Goal: Information Seeking & Learning: Compare options

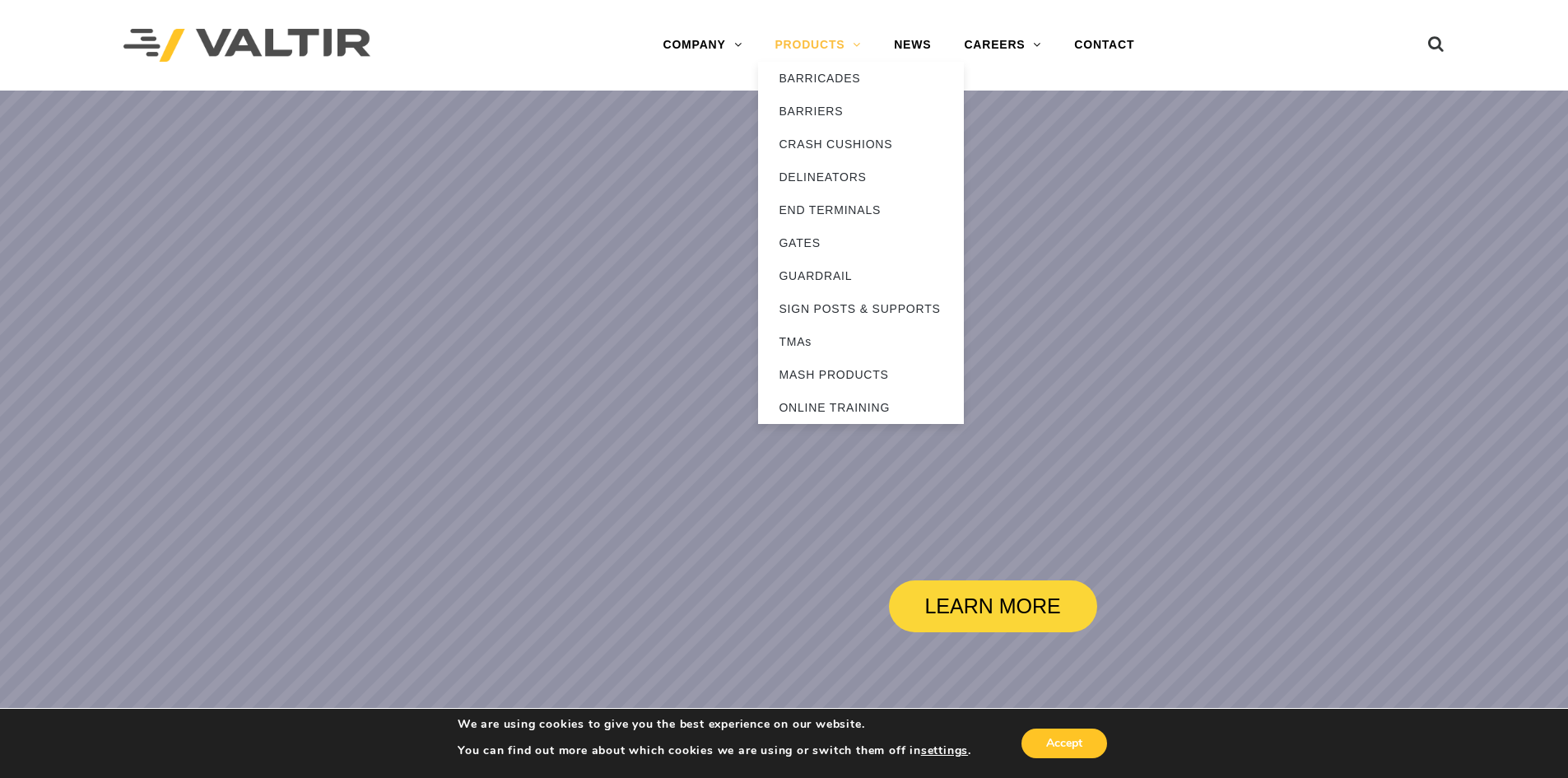
click at [796, 46] on link "PRODUCTS" at bounding box center [818, 46] width 119 height 33
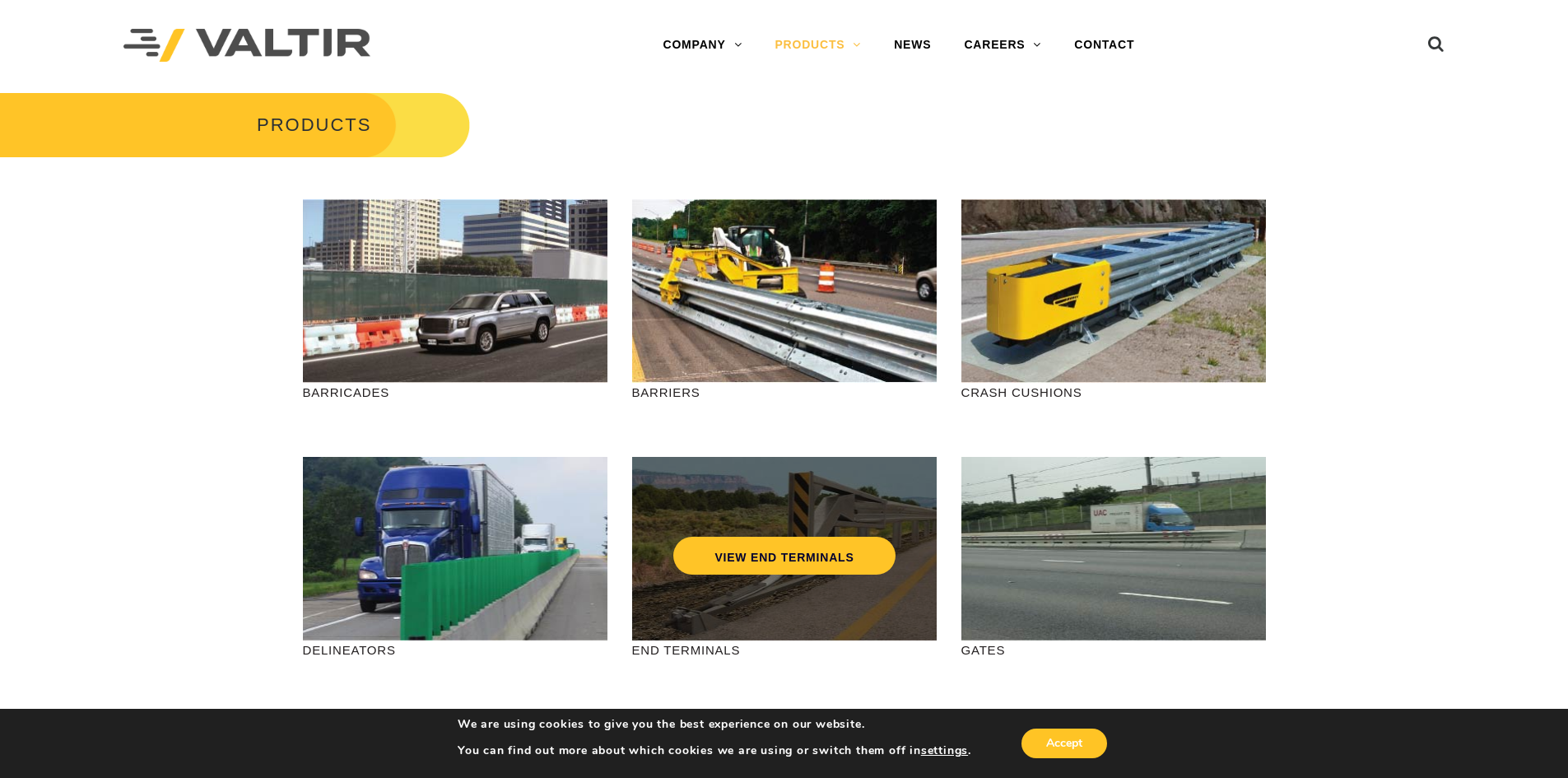
click at [705, 611] on div "VIEW END TERMINALS" at bounding box center [784, 549] width 304 height 183
click at [745, 554] on link "VIEW END TERMINALS" at bounding box center [784, 555] width 221 height 38
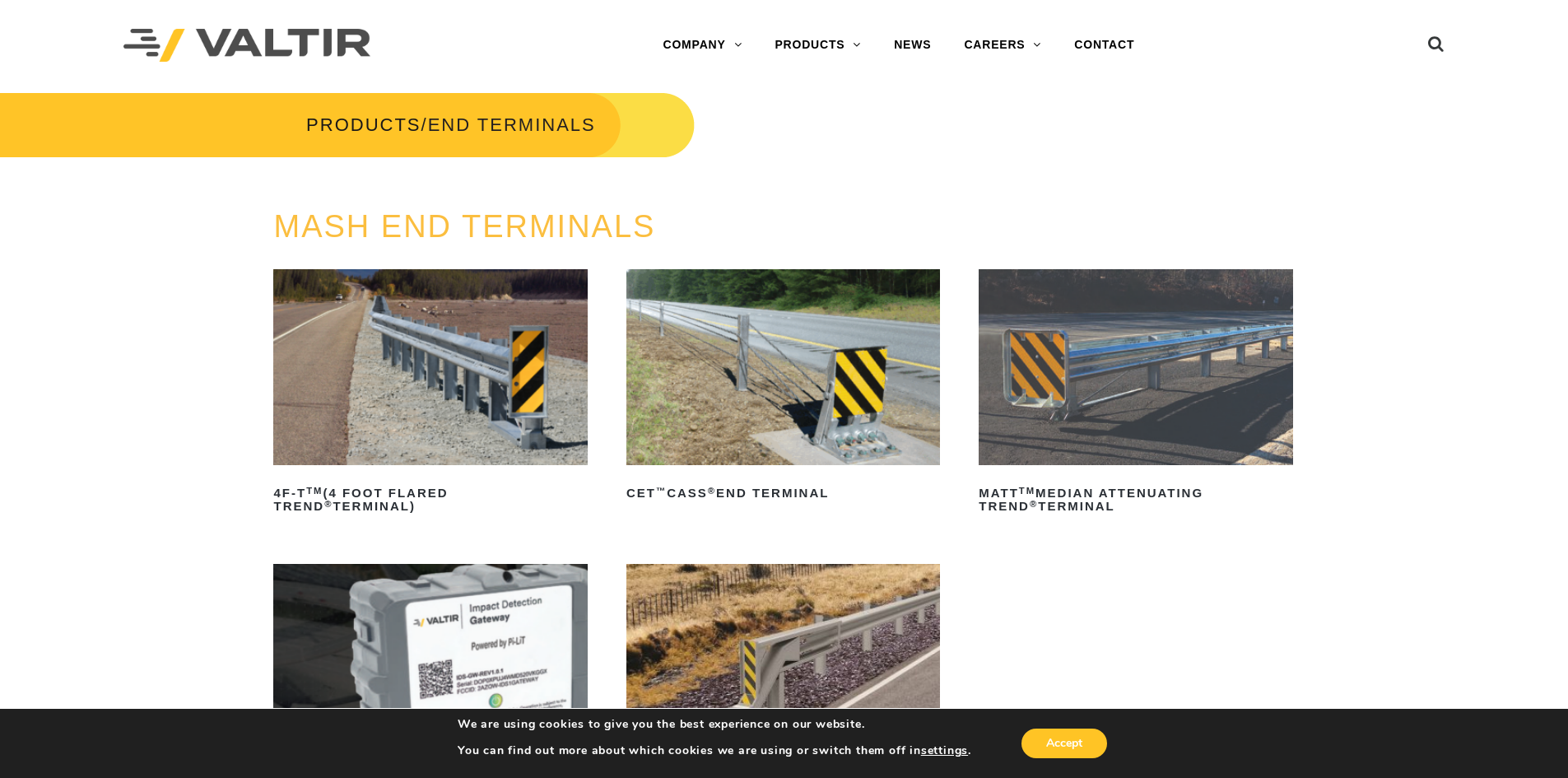
scroll to position [247, 0]
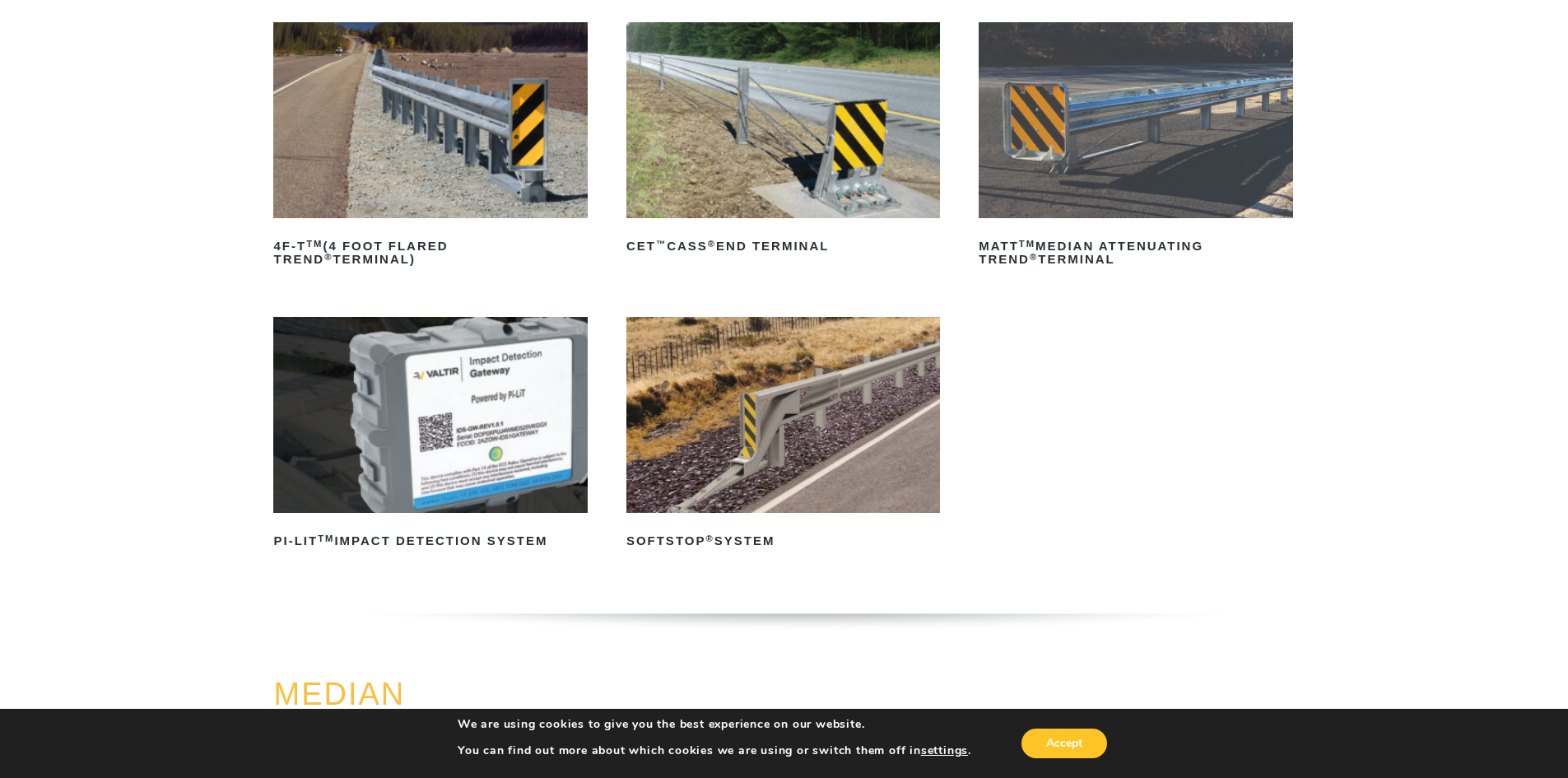
click at [799, 477] on img at bounding box center [784, 414] width 314 height 196
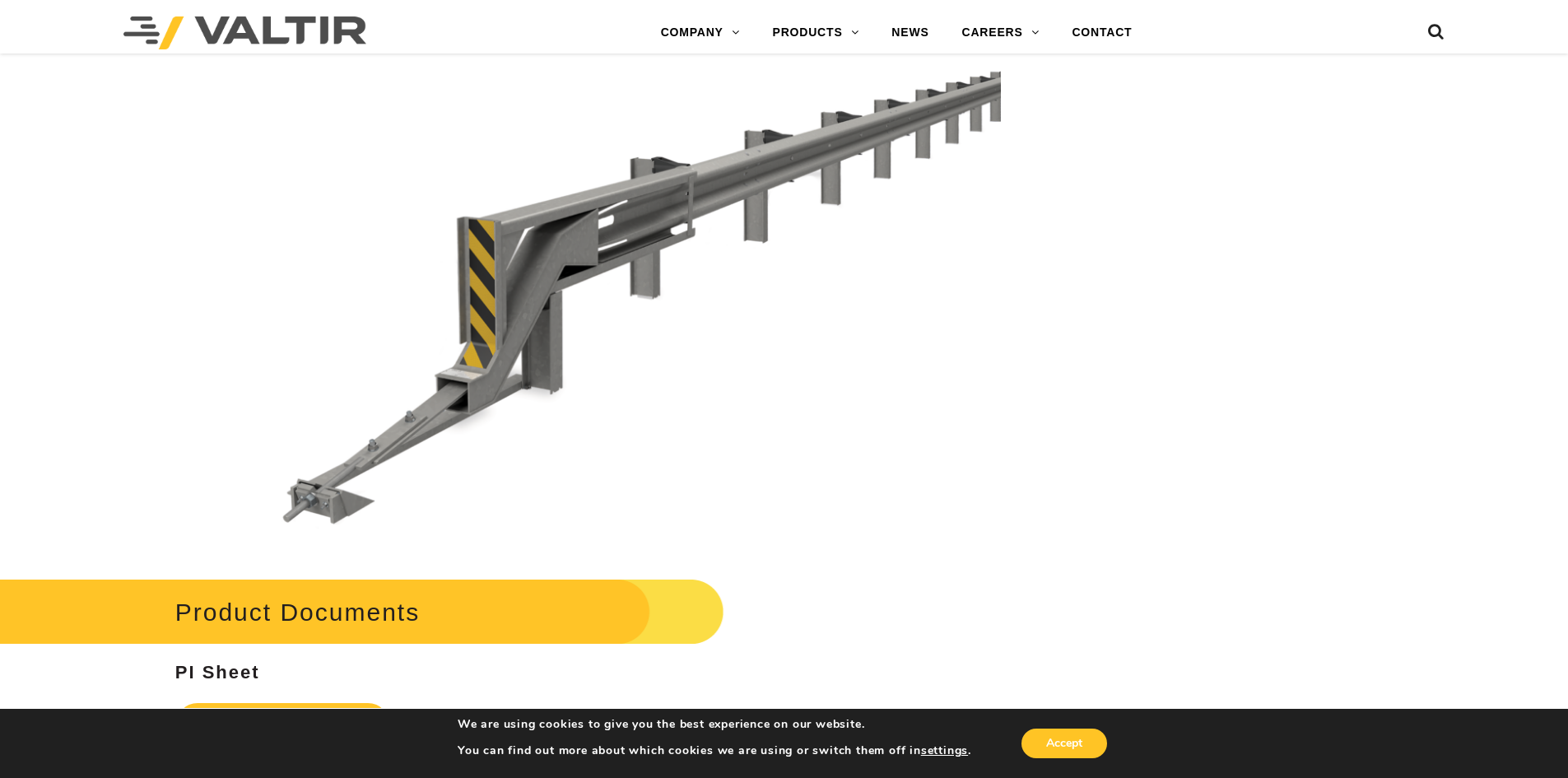
scroll to position [5104, 0]
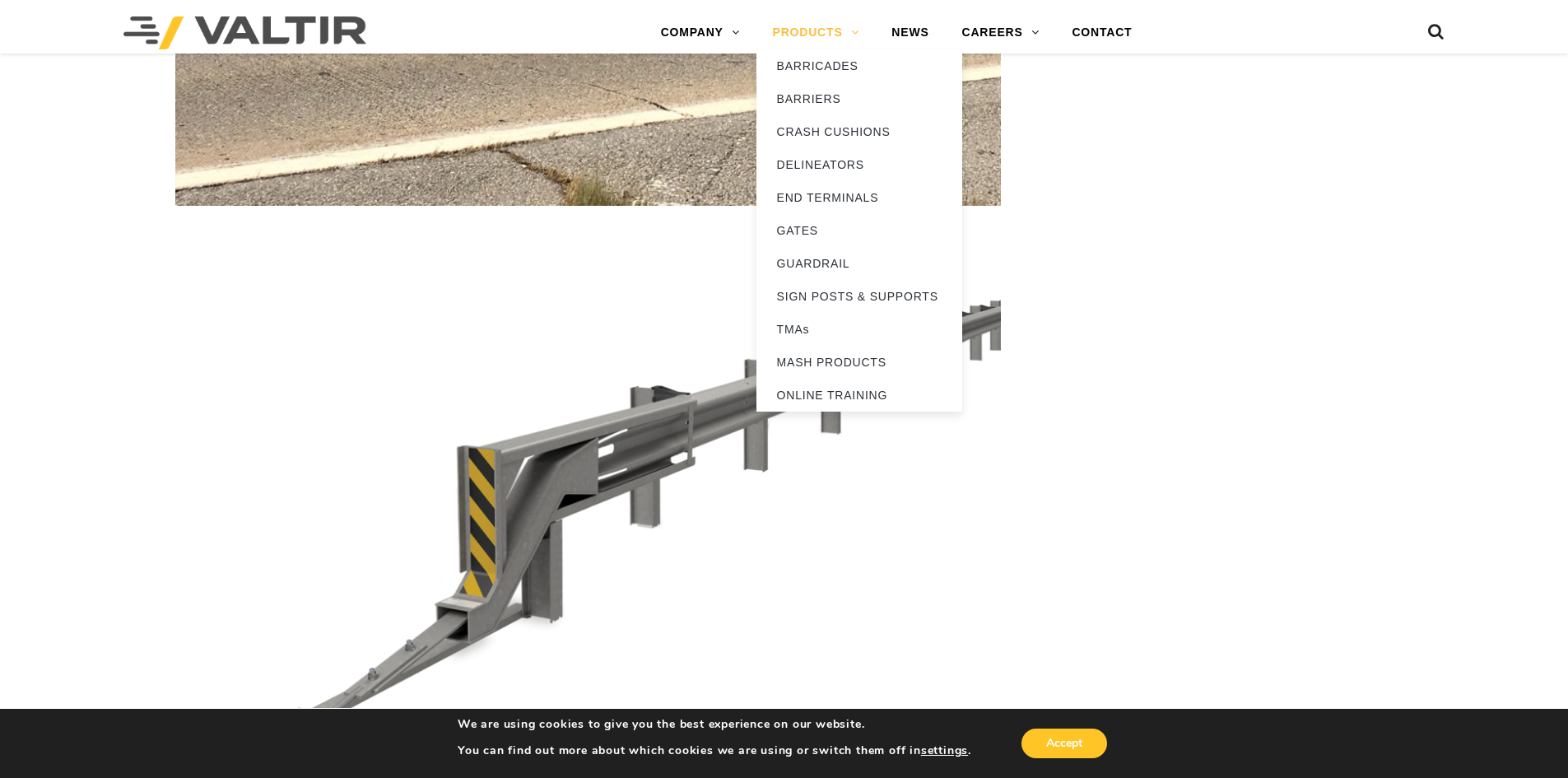
click at [798, 22] on link "PRODUCTS" at bounding box center [816, 33] width 119 height 33
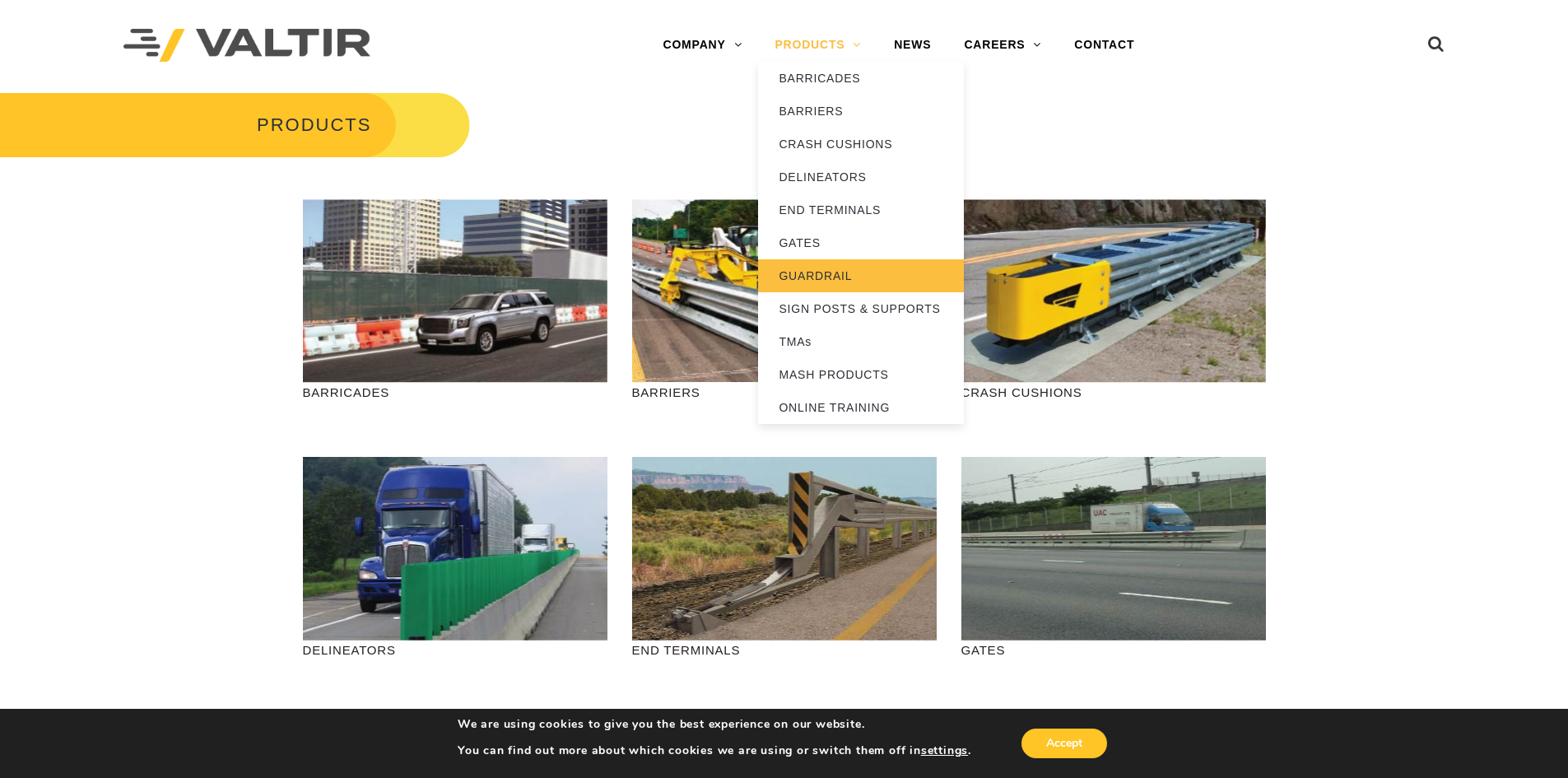
click at [815, 272] on link "GUARDRAIL" at bounding box center [861, 276] width 206 height 33
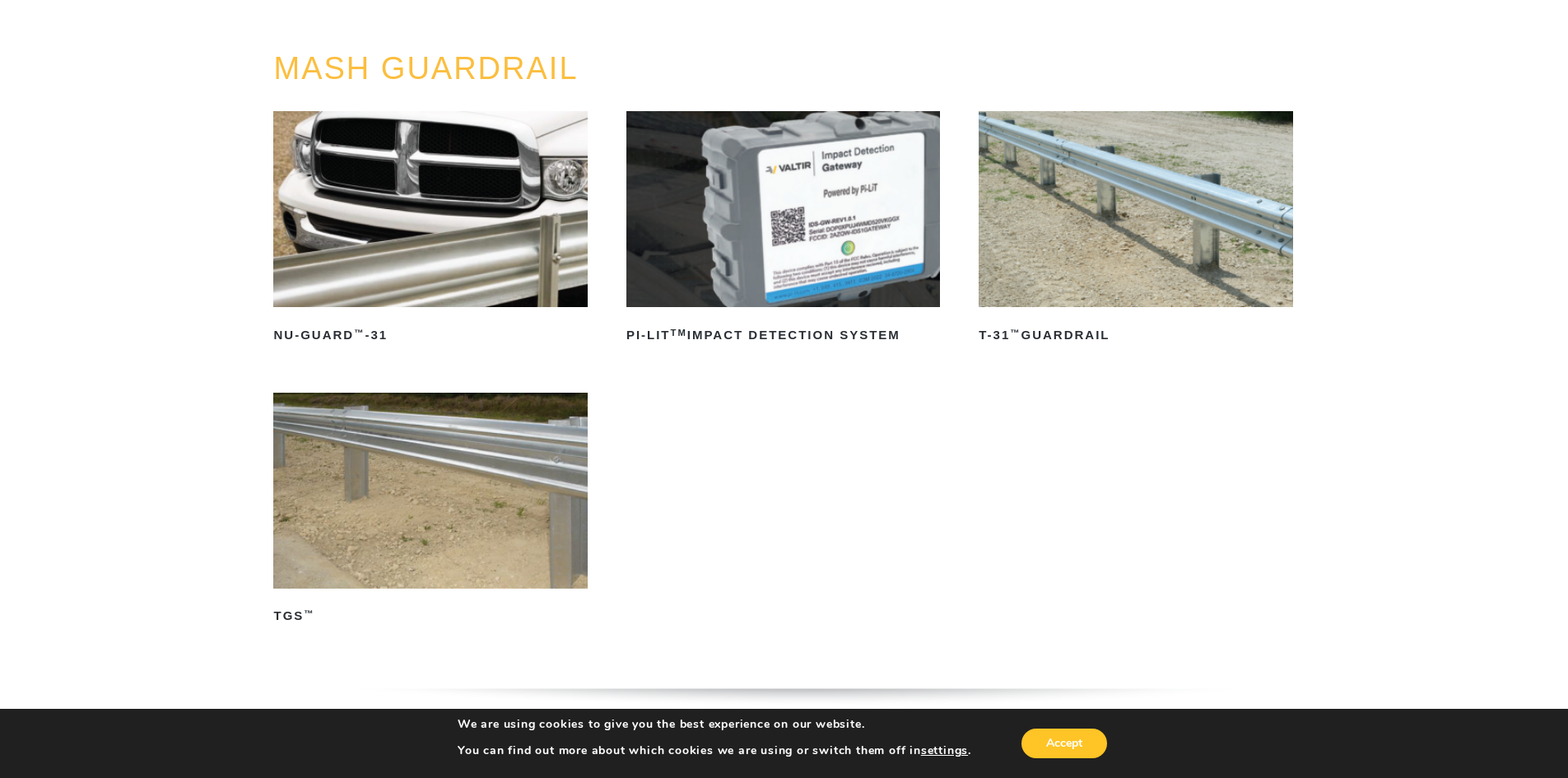
scroll to position [165, 0]
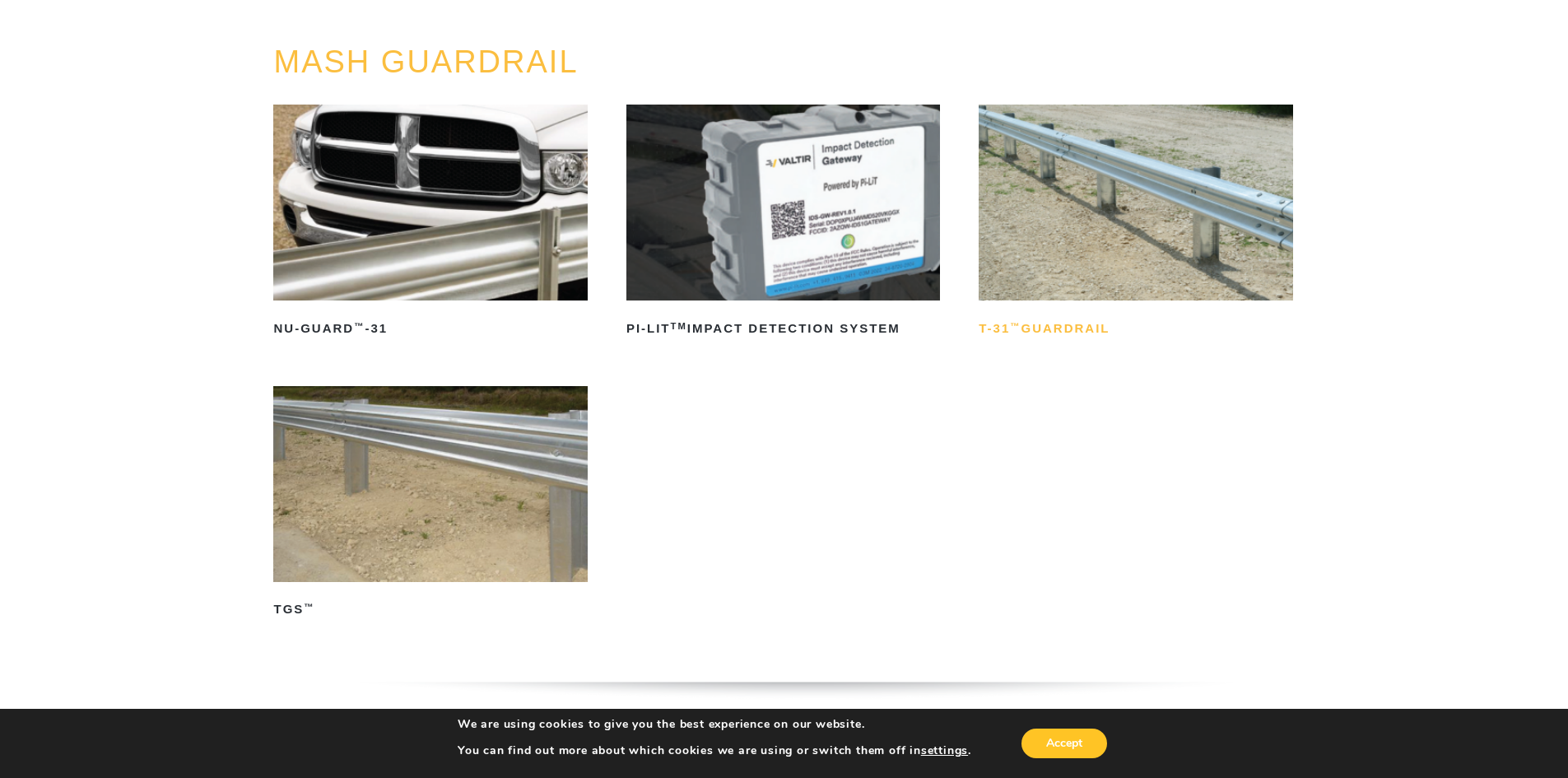
click at [1060, 326] on h2 "T-31 ™ Guardrail" at bounding box center [1136, 328] width 314 height 26
click at [448, 497] on img at bounding box center [430, 484] width 314 height 196
click at [373, 198] on img at bounding box center [430, 202] width 314 height 196
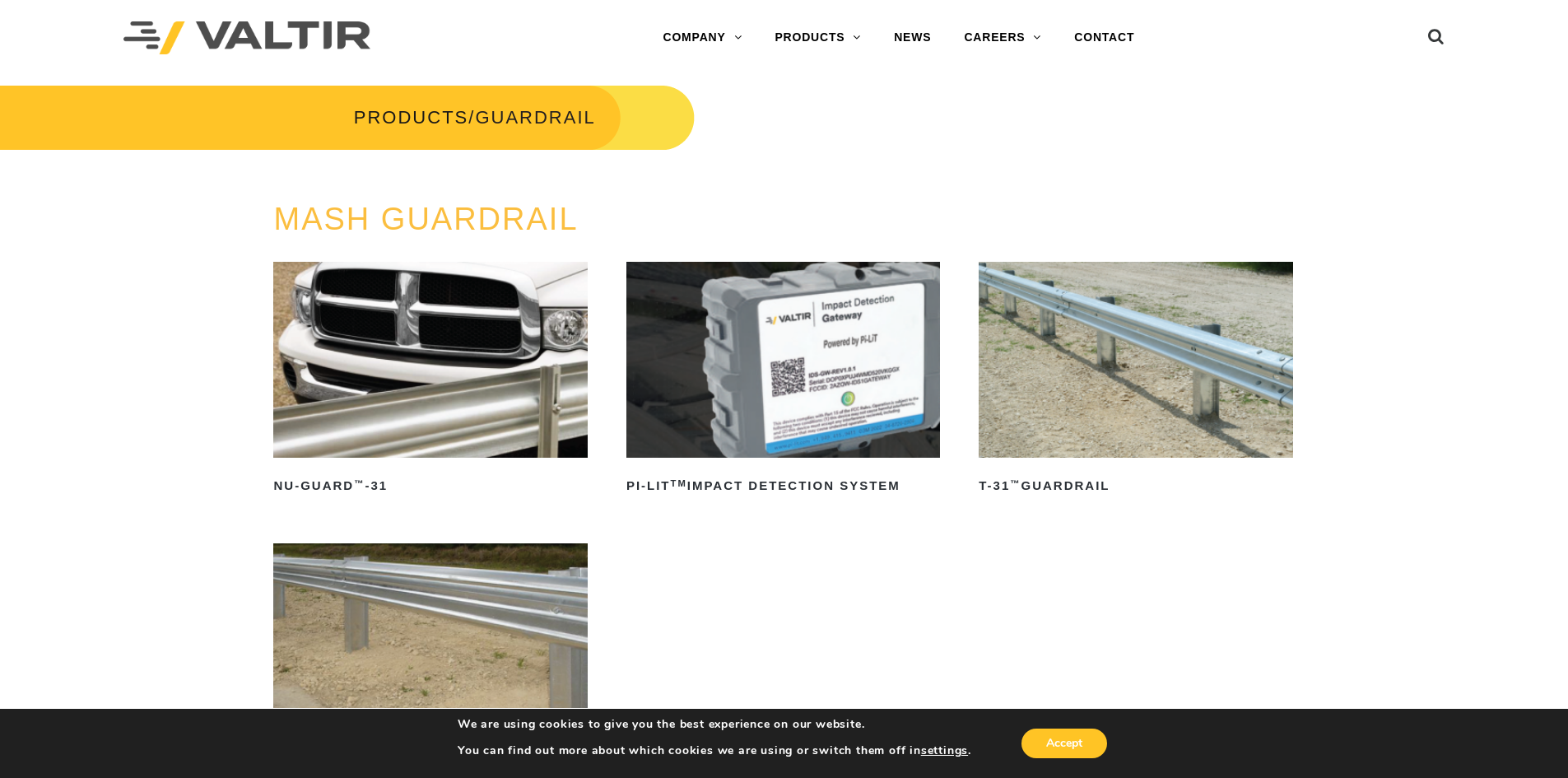
scroll to position [0, 0]
